Goal: Task Accomplishment & Management: Manage account settings

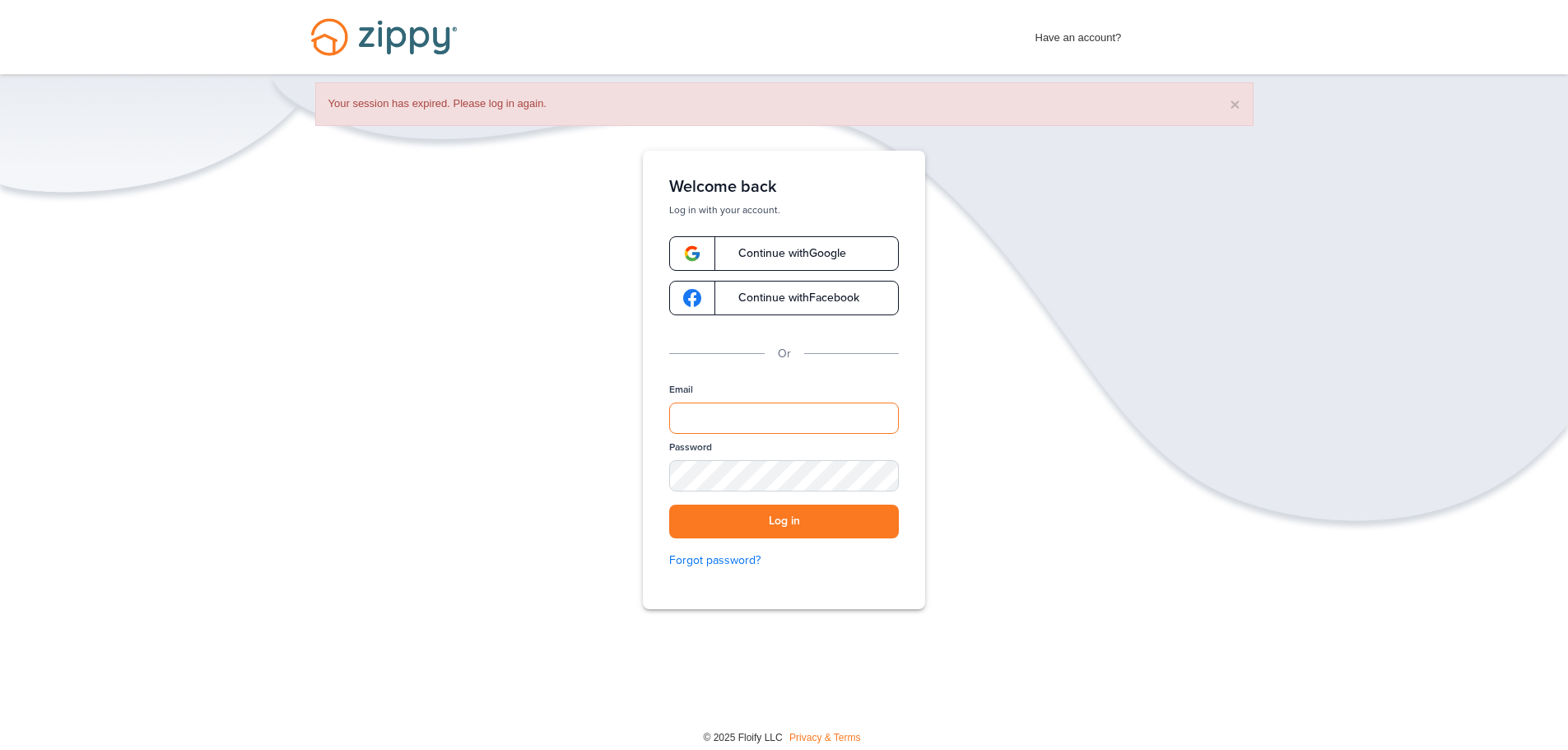
click at [759, 421] on input "Email" at bounding box center [784, 417] width 230 height 31
type input "**********"
click at [669, 504] on button "Log in" at bounding box center [784, 521] width 230 height 34
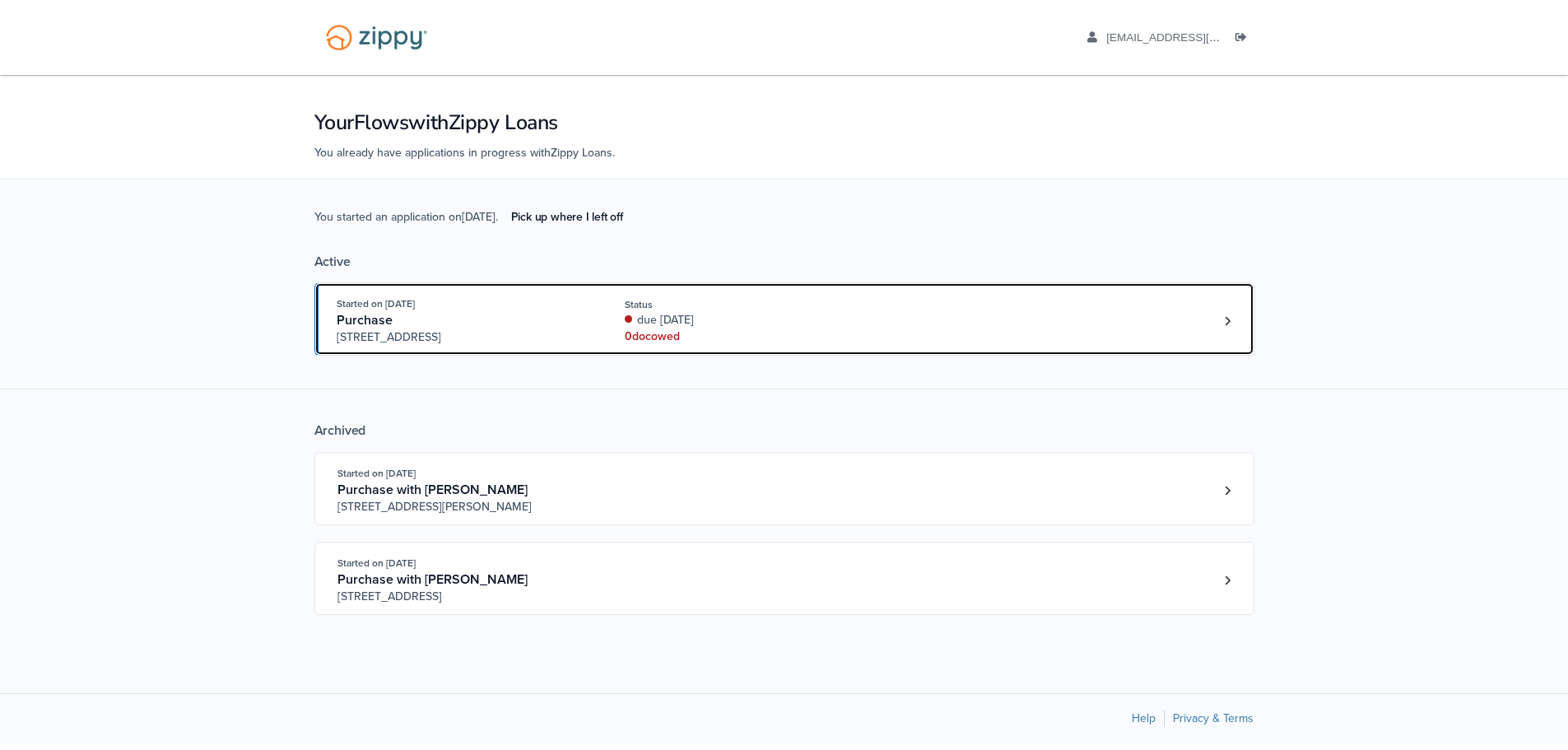
click at [756, 313] on div "due [DATE]" at bounding box center [735, 320] width 220 height 16
